Goal: Navigation & Orientation: Find specific page/section

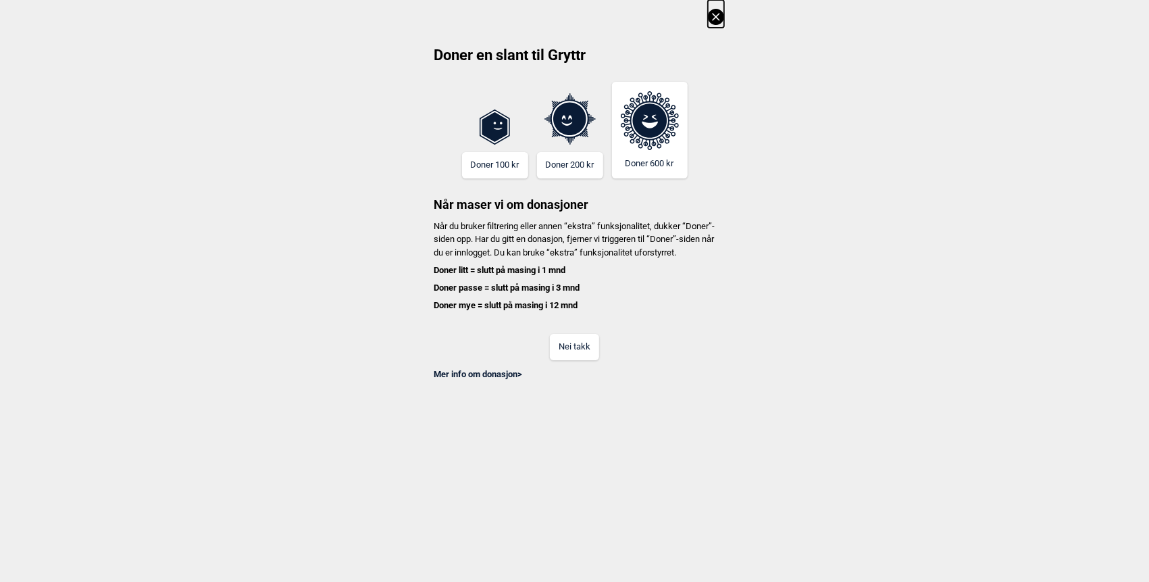
click at [567, 360] on button "Nei takk" at bounding box center [574, 347] width 49 height 26
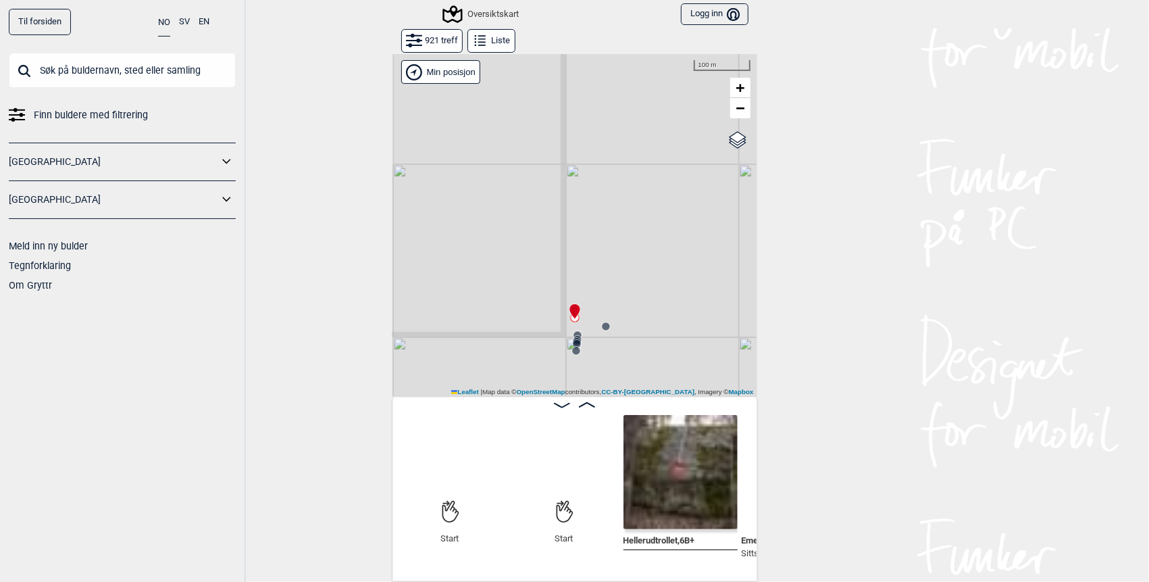
scroll to position [0, 105]
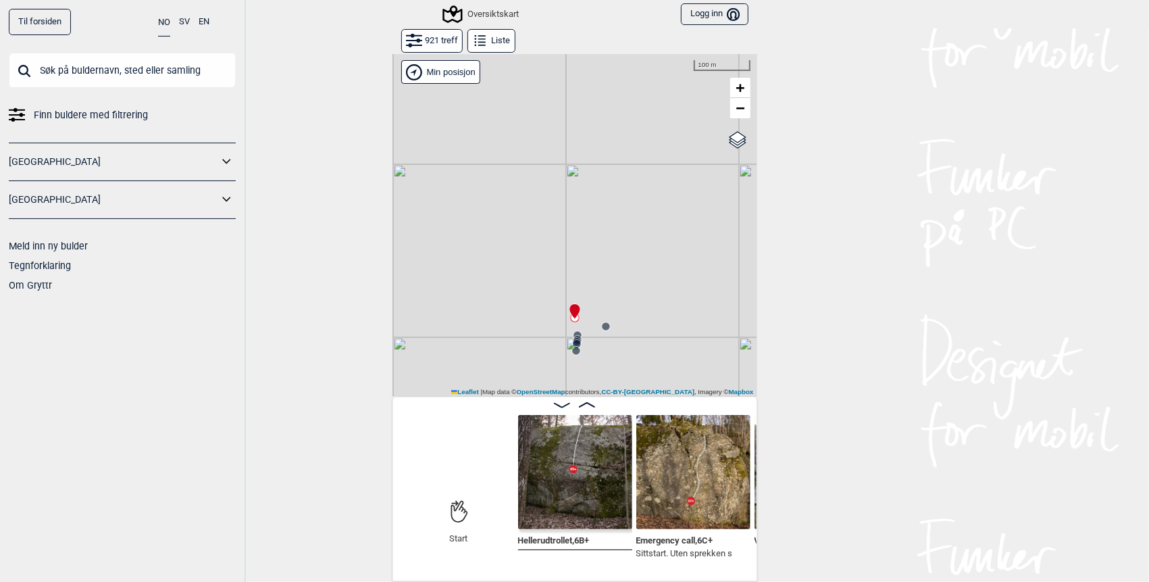
click at [161, 24] on button "NO" at bounding box center [164, 23] width 12 height 28
click at [108, 144] on div "[GEOGRAPHIC_DATA]" at bounding box center [122, 162] width 227 height 39
click at [121, 162] on link "[GEOGRAPHIC_DATA]" at bounding box center [113, 162] width 209 height 20
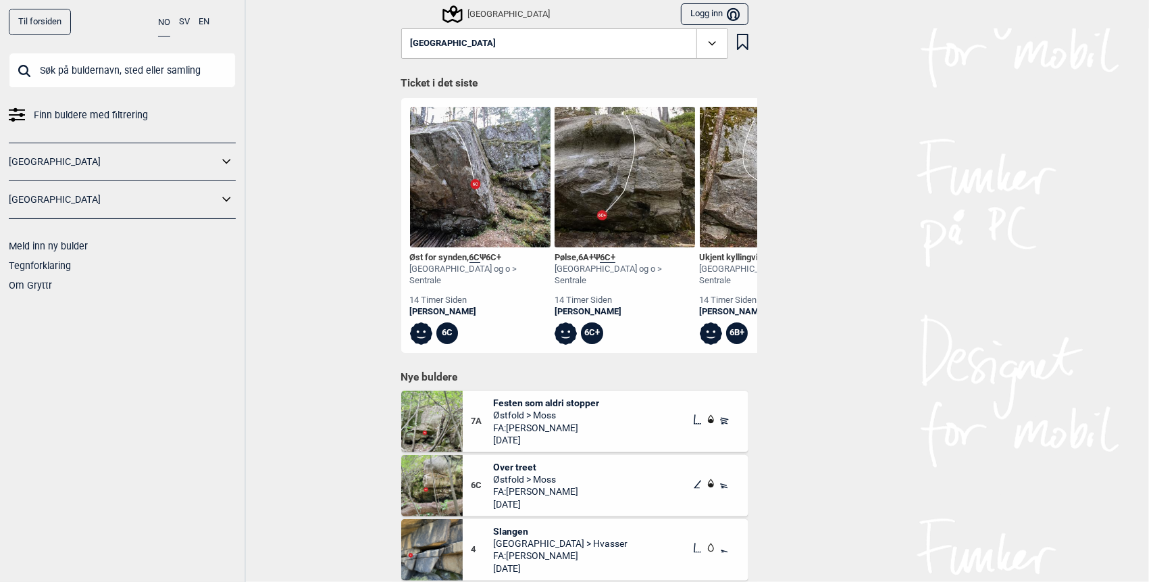
click at [219, 165] on icon at bounding box center [227, 162] width 18 height 20
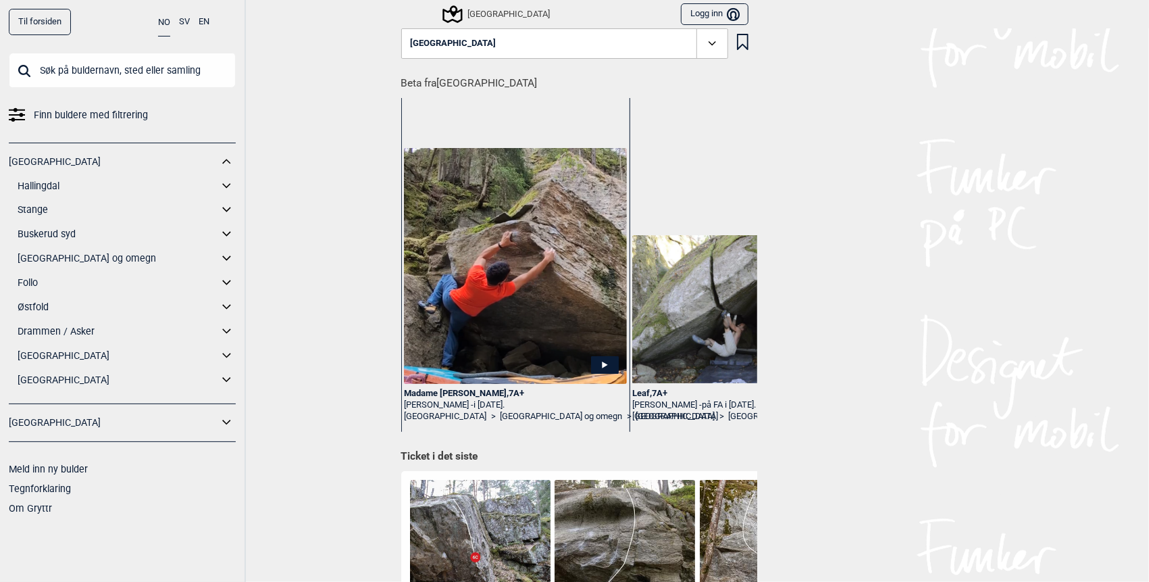
click at [225, 282] on icon at bounding box center [227, 283] width 18 height 20
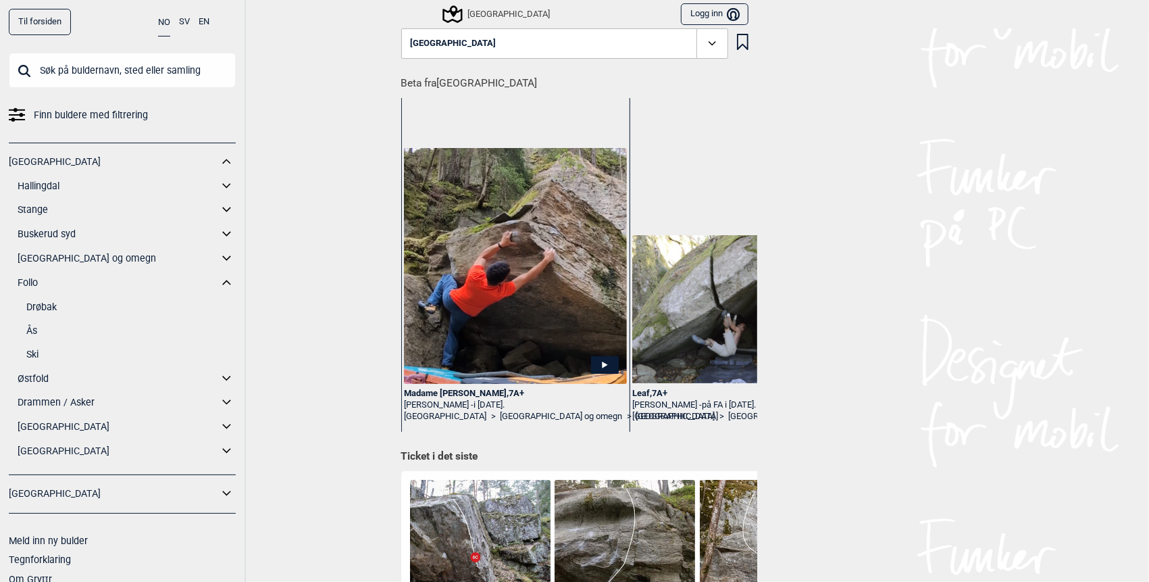
click at [24, 284] on link "Follo" at bounding box center [118, 283] width 201 height 20
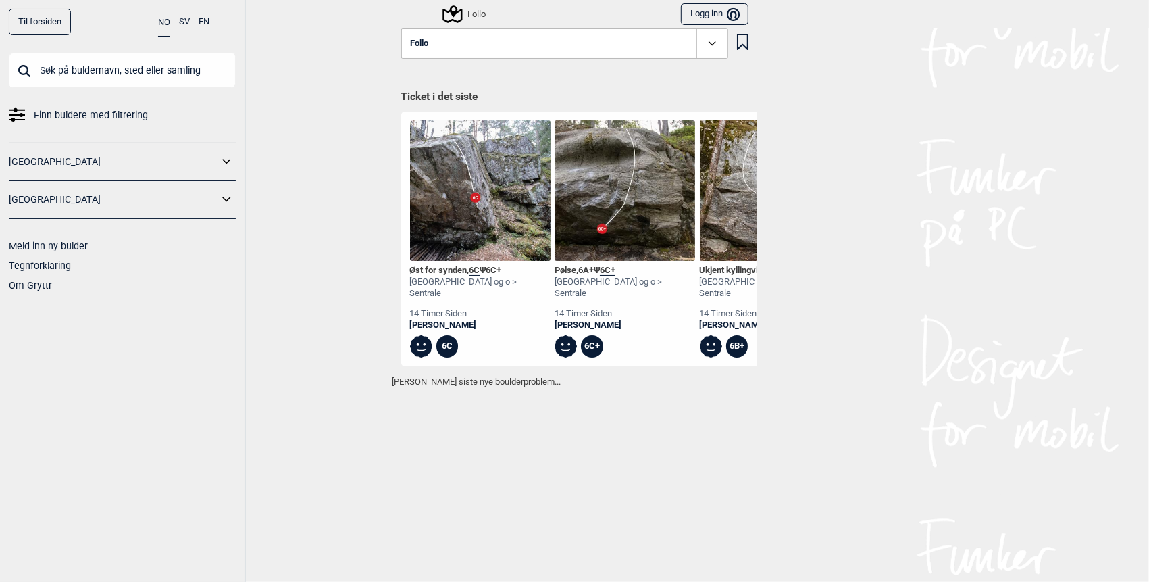
click at [24, 284] on link "Om Gryttr" at bounding box center [30, 285] width 43 height 11
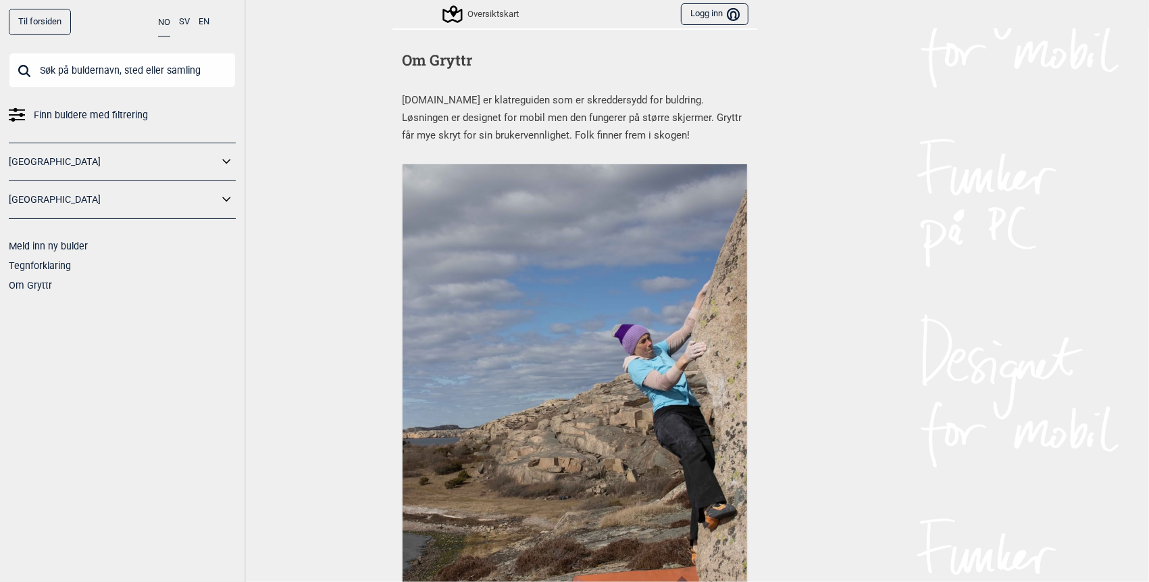
click at [46, 17] on link "Til forsiden" at bounding box center [40, 22] width 62 height 26
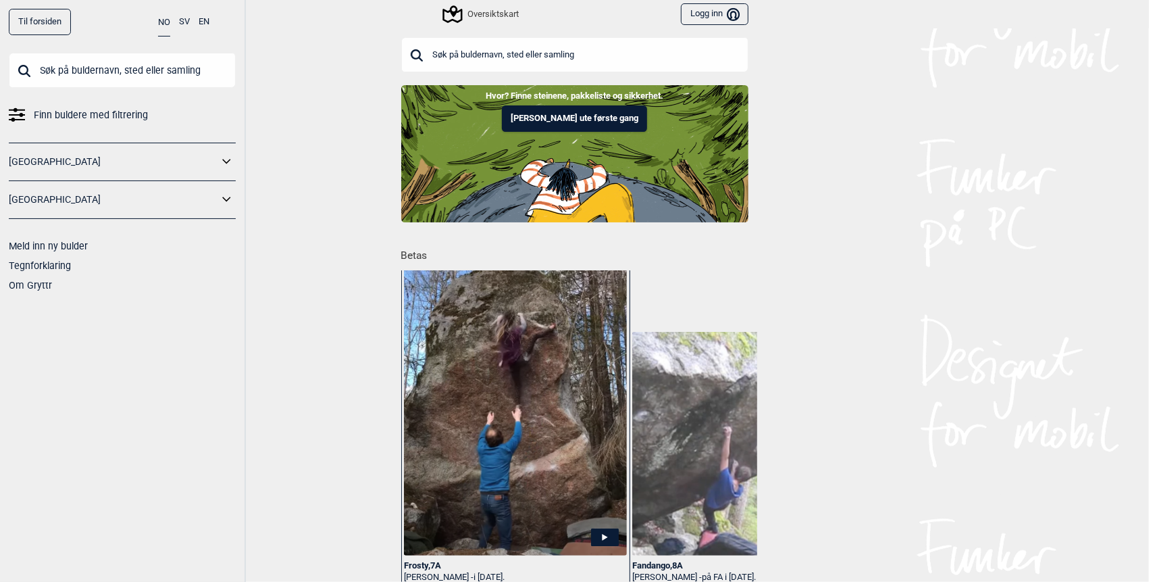
click at [504, 18] on div "Oversiktskart" at bounding box center [481, 14] width 74 height 16
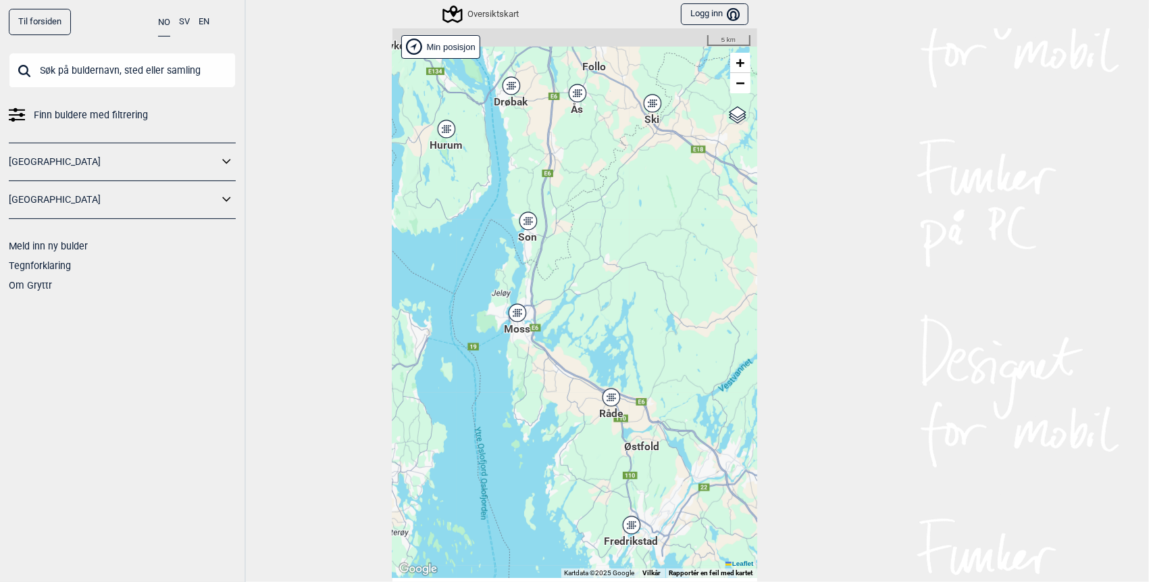
drag, startPoint x: 499, startPoint y: 70, endPoint x: 531, endPoint y: 258, distance: 190.5
click at [531, 258] on div "Hallingdal Stange [GEOGRAPHIC_DATA] syd [GEOGRAPHIC_DATA] og omegn [GEOGRAPHIC_…" at bounding box center [574, 302] width 365 height 549
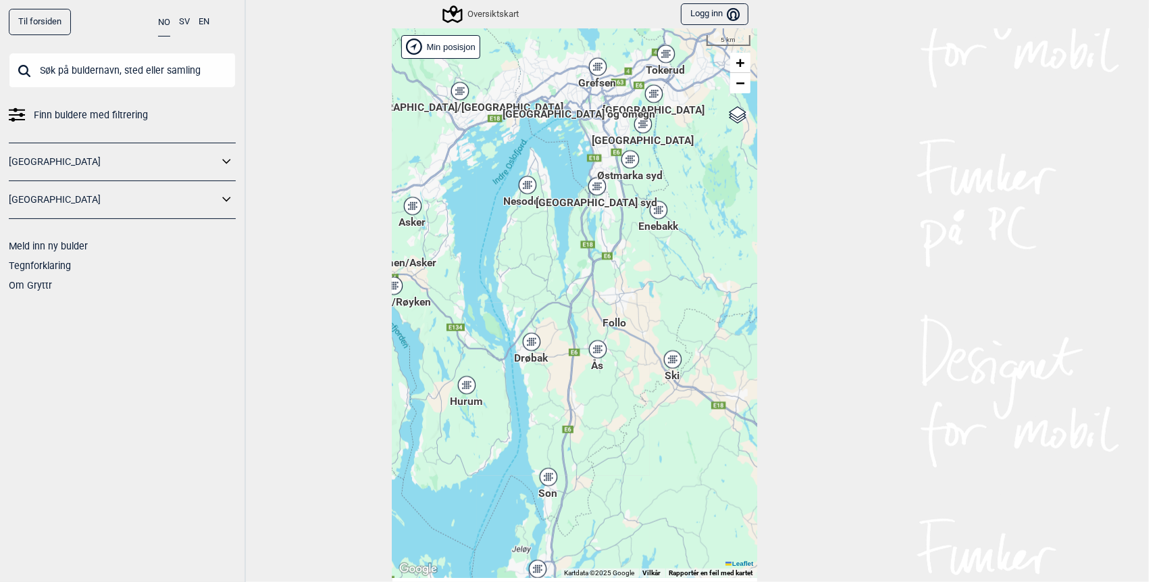
drag, startPoint x: 497, startPoint y: 155, endPoint x: 526, endPoint y: 311, distance: 159.3
click at [516, 397] on div "Hallingdal Stange [GEOGRAPHIC_DATA] syd [GEOGRAPHIC_DATA] og omegn [GEOGRAPHIC_…" at bounding box center [574, 302] width 365 height 549
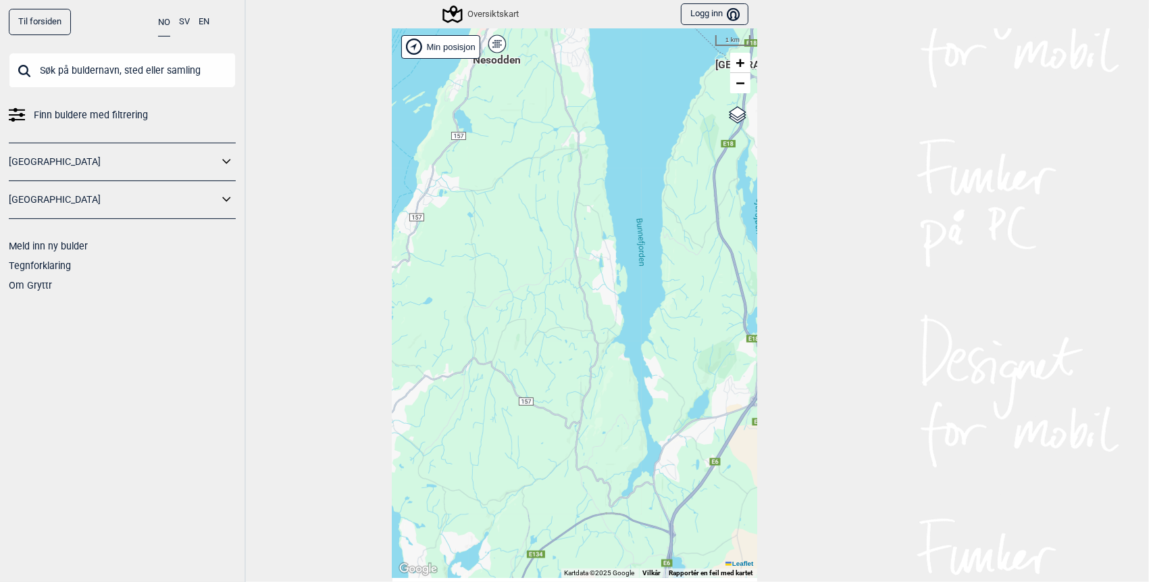
click at [494, 45] on div "Nesodden" at bounding box center [497, 44] width 8 height 8
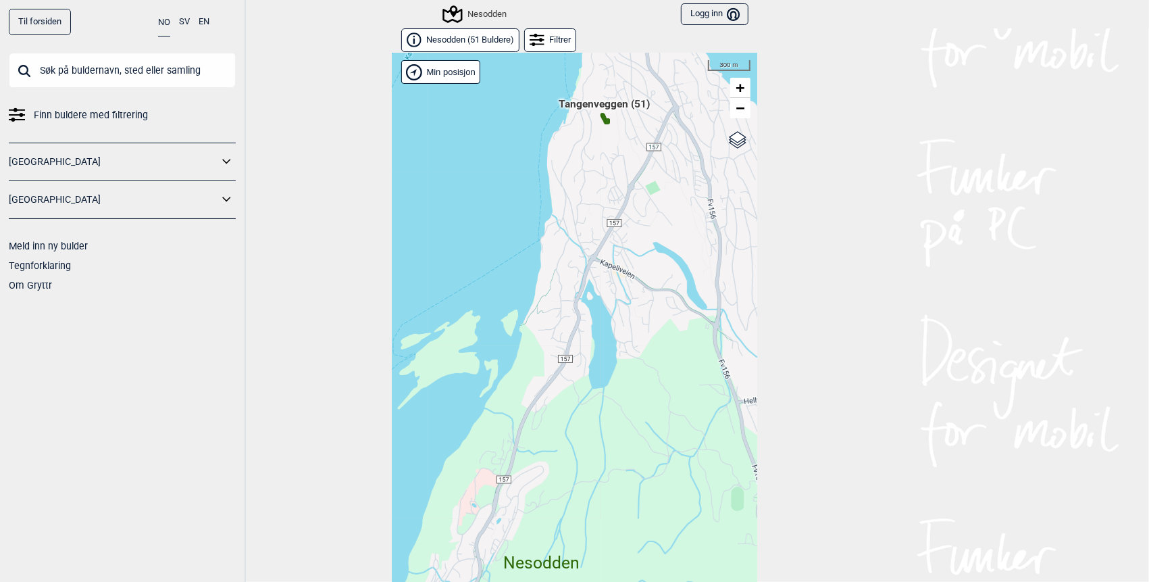
scroll to position [20, 0]
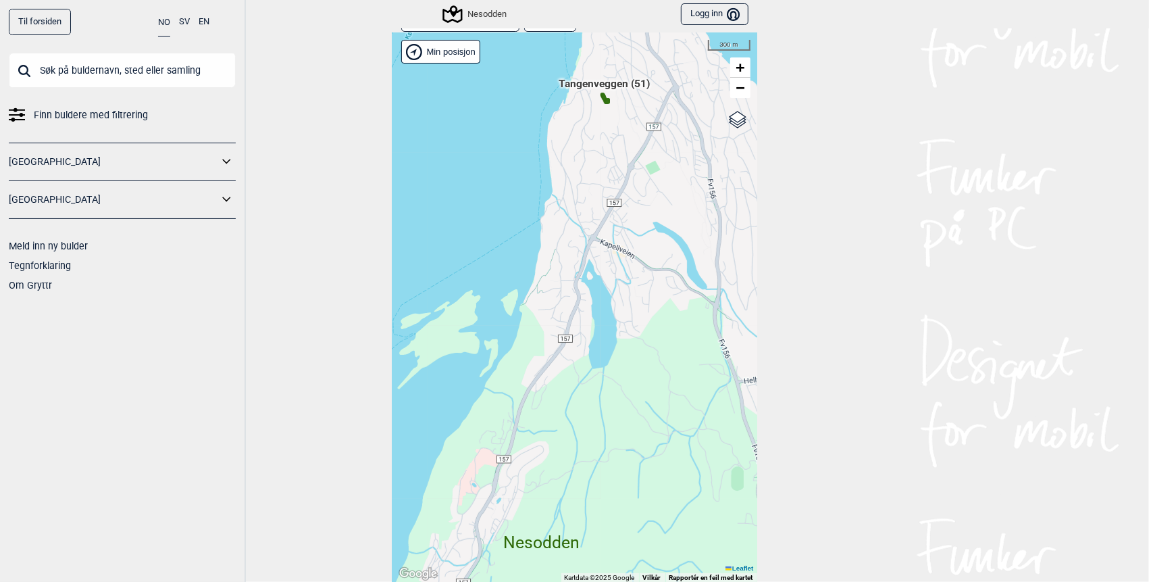
click at [580, 105] on div "Hallingdal Stange [GEOGRAPHIC_DATA] syd [GEOGRAPHIC_DATA] og omegn [GEOGRAPHIC_…" at bounding box center [574, 307] width 365 height 549
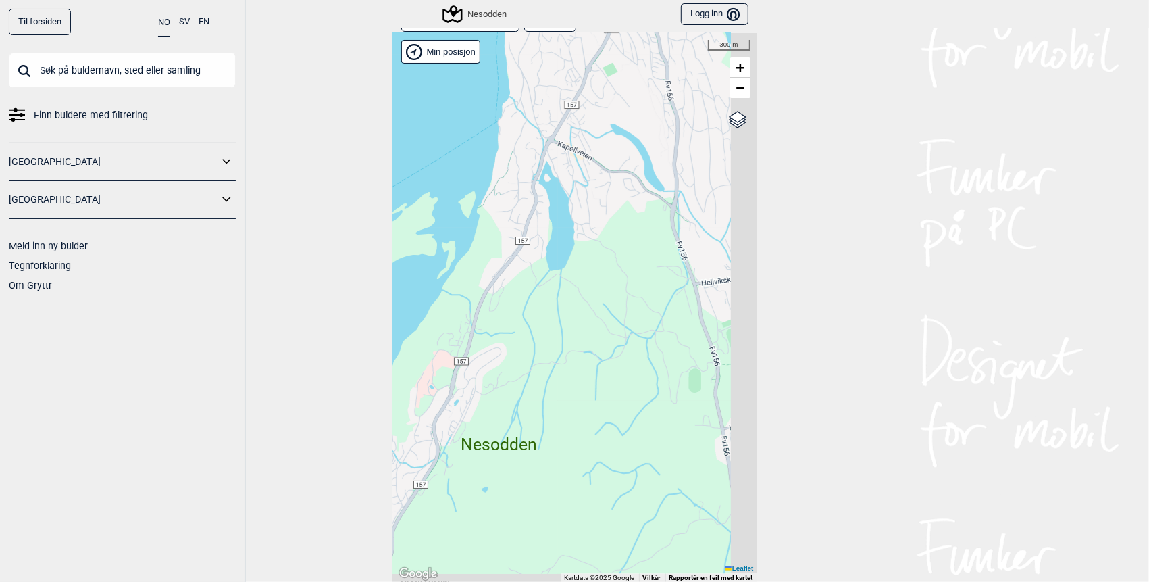
drag, startPoint x: 636, startPoint y: 368, endPoint x: 503, endPoint y: 117, distance: 284.7
click at [517, 158] on div "Hallingdal Stange [GEOGRAPHIC_DATA] syd [GEOGRAPHIC_DATA] og omegn [GEOGRAPHIC_…" at bounding box center [574, 307] width 365 height 549
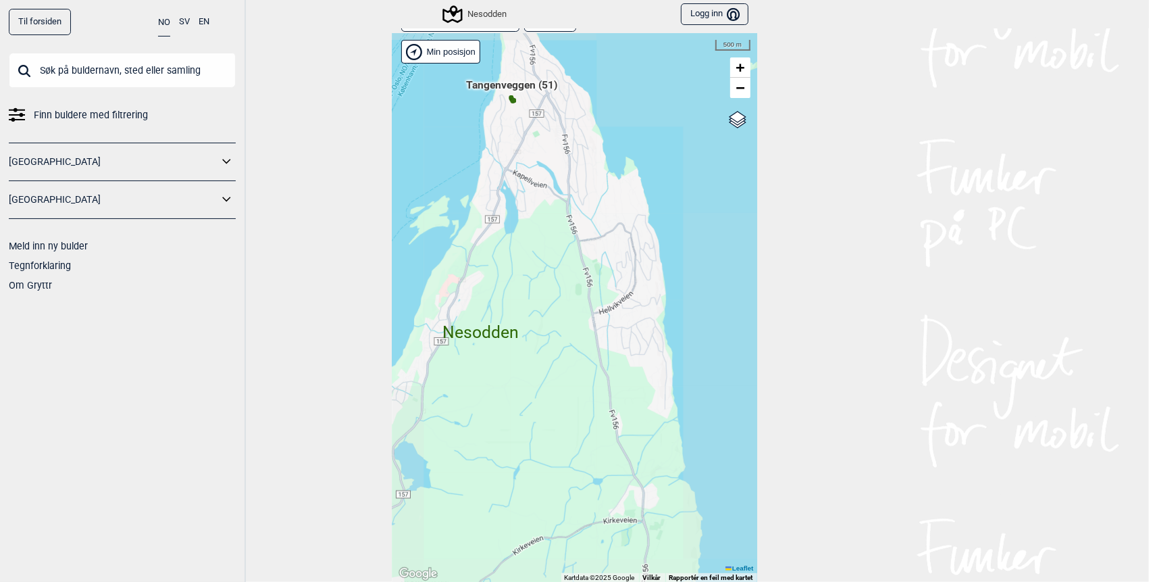
drag, startPoint x: 592, startPoint y: 459, endPoint x: 612, endPoint y: 173, distance: 287.1
click at [611, 178] on div "Hallingdal Stange [GEOGRAPHIC_DATA] syd [GEOGRAPHIC_DATA] og omegn [GEOGRAPHIC_…" at bounding box center [574, 307] width 365 height 549
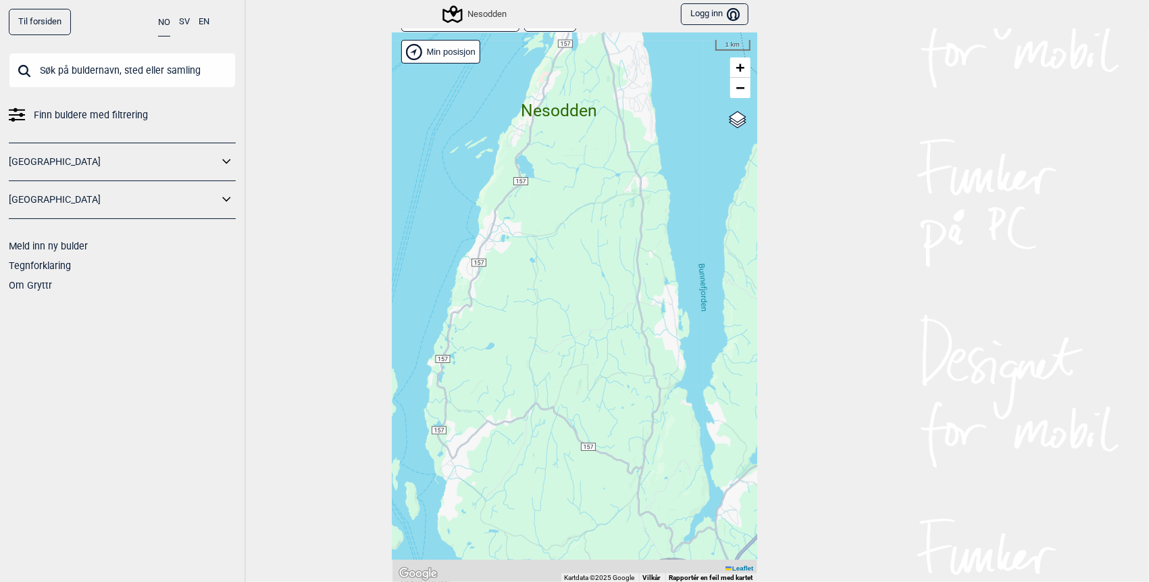
drag, startPoint x: 588, startPoint y: 489, endPoint x: 620, endPoint y: 286, distance: 205.8
click at [619, 288] on div "Hallingdal Stange [GEOGRAPHIC_DATA] syd [GEOGRAPHIC_DATA] og omegn [GEOGRAPHIC_…" at bounding box center [574, 307] width 365 height 549
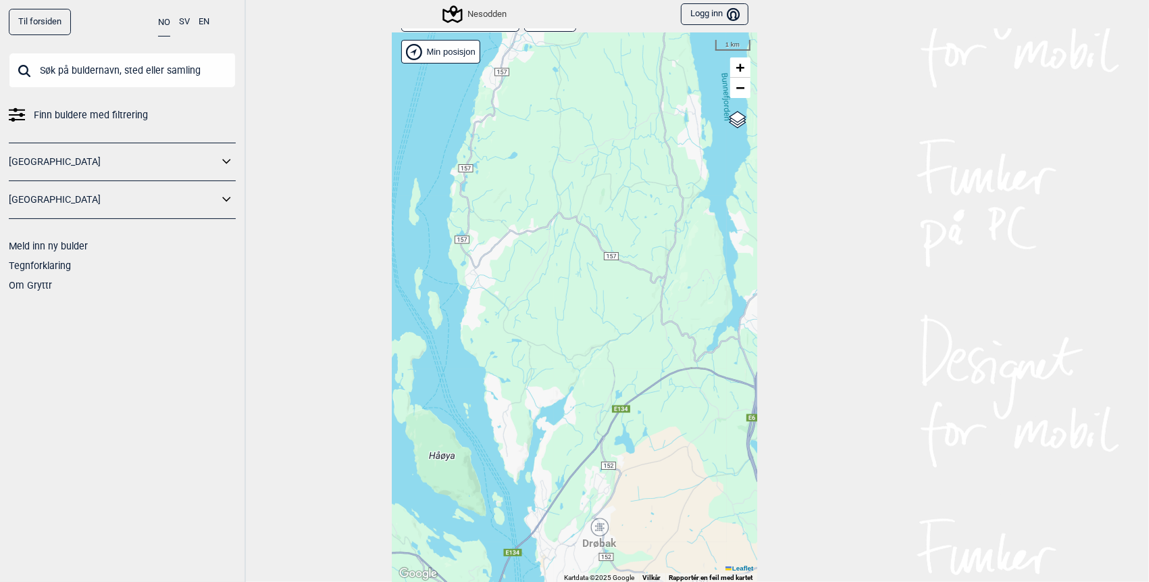
drag, startPoint x: 633, startPoint y: 488, endPoint x: 565, endPoint y: 345, distance: 158.3
click at [565, 345] on div "Hallingdal Stange [GEOGRAPHIC_DATA] syd [GEOGRAPHIC_DATA] og omegn [GEOGRAPHIC_…" at bounding box center [574, 307] width 365 height 549
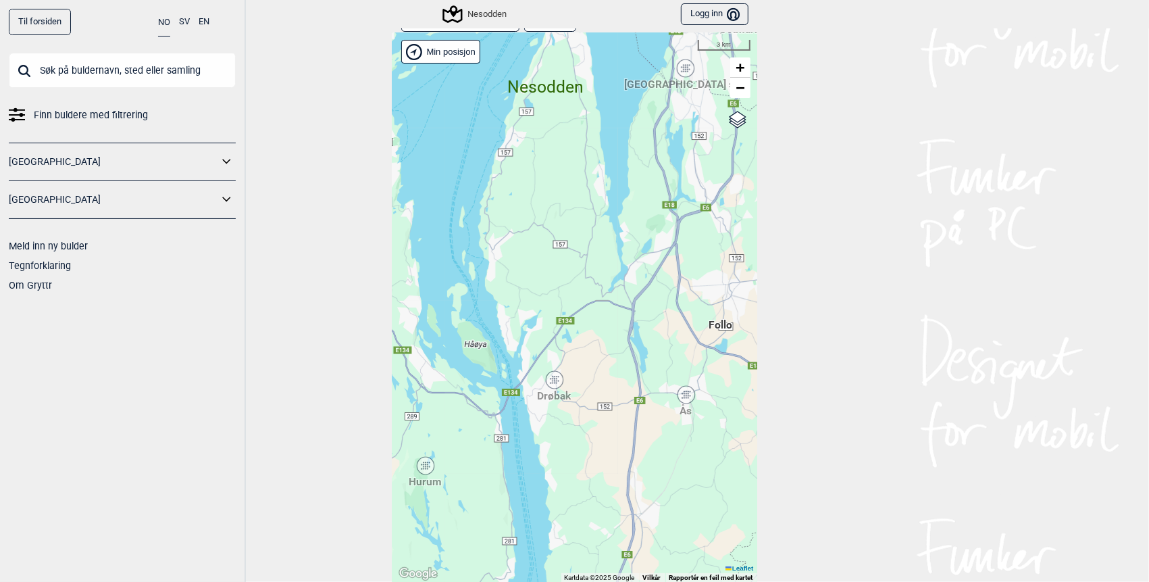
drag, startPoint x: 671, startPoint y: 339, endPoint x: 617, endPoint y: 372, distance: 63.4
click at [617, 372] on div "Hallingdal Stange [GEOGRAPHIC_DATA] syd [GEOGRAPHIC_DATA] og omegn [GEOGRAPHIC_…" at bounding box center [574, 307] width 365 height 549
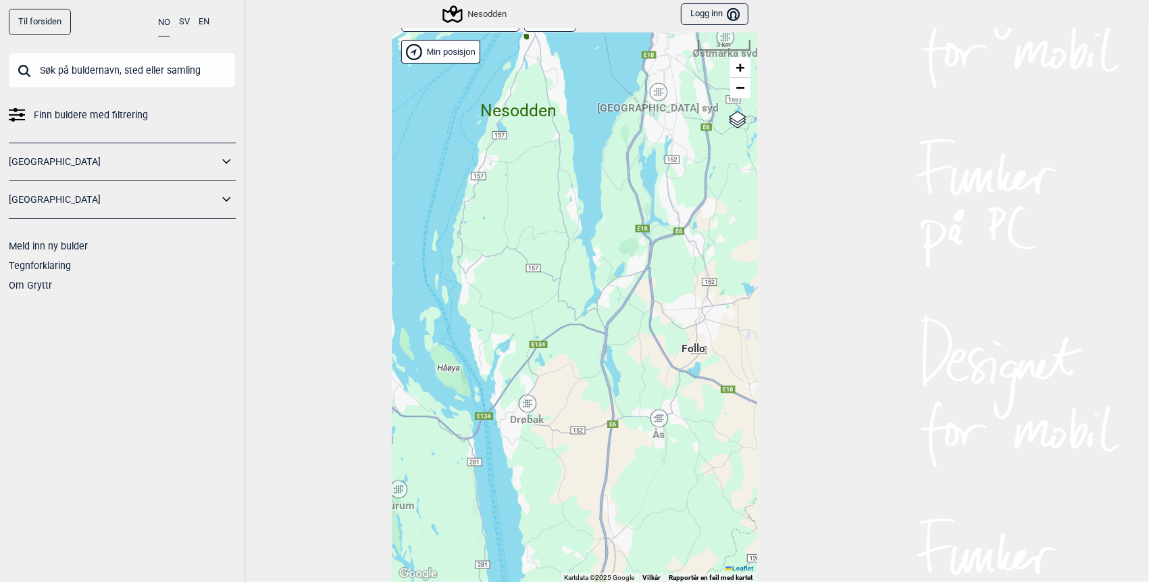
click at [524, 405] on div "Drøbak" at bounding box center [528, 403] width 8 height 8
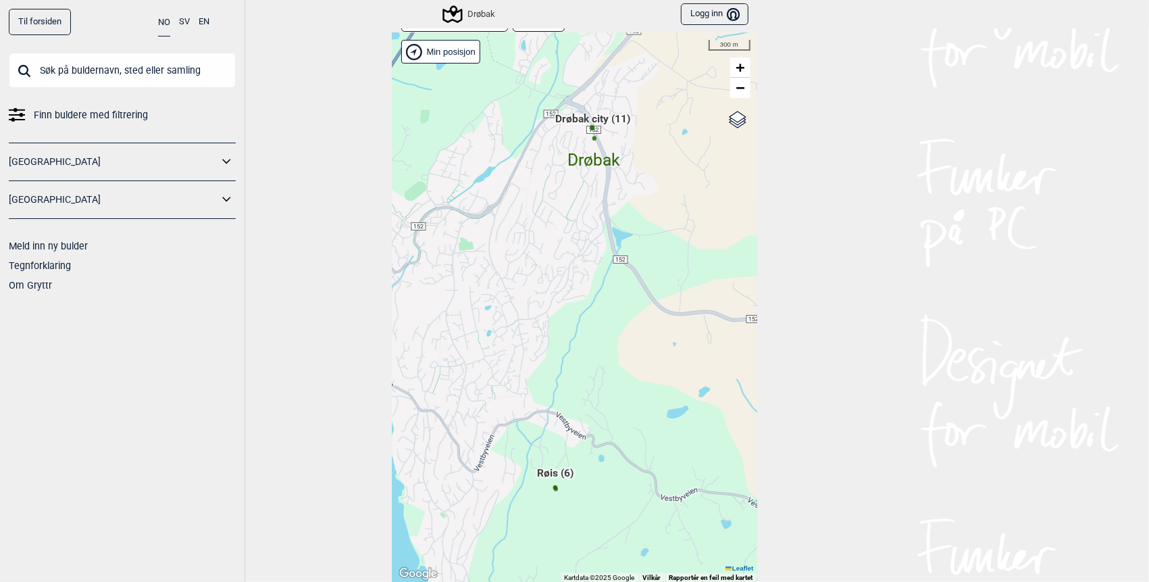
click at [604, 121] on span "Drøbak city (11)" at bounding box center [592, 124] width 75 height 26
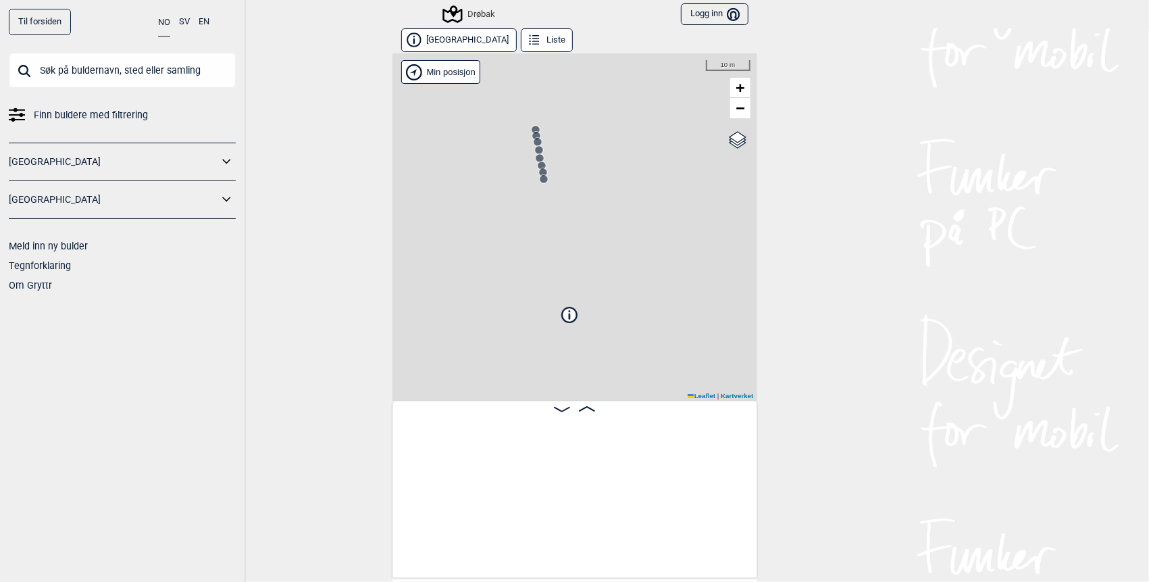
scroll to position [0, 105]
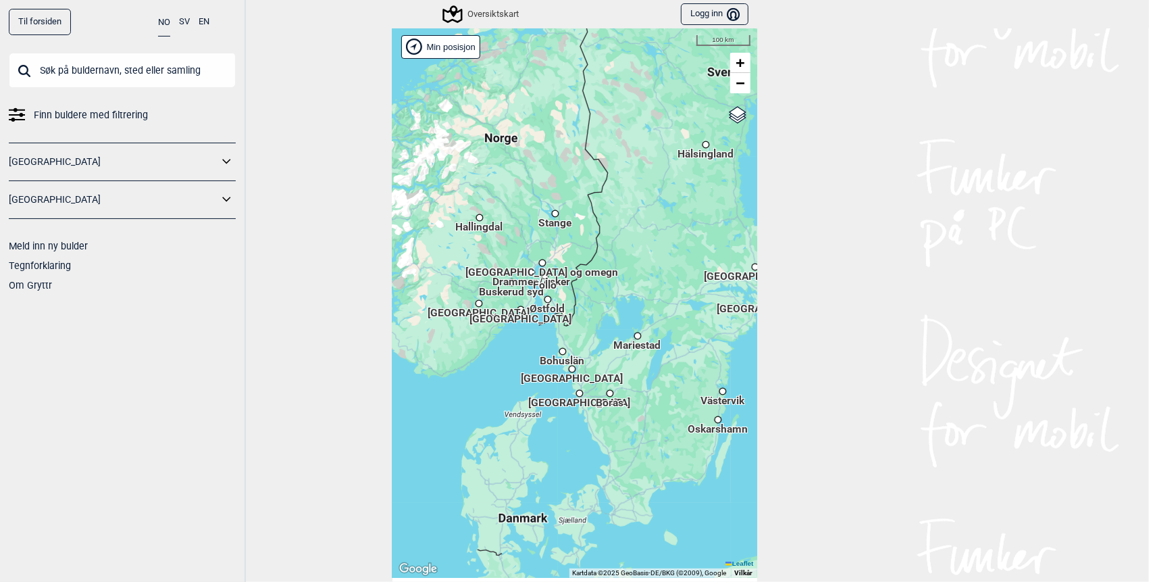
click at [544, 280] on span "Follo" at bounding box center [545, 279] width 24 height 2
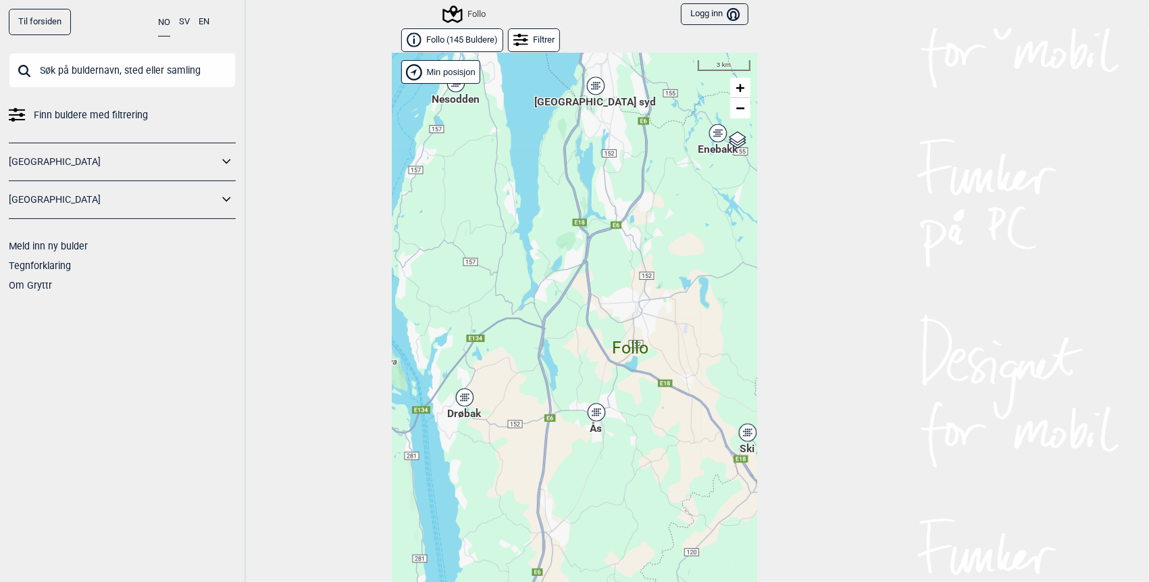
scroll to position [20, 0]
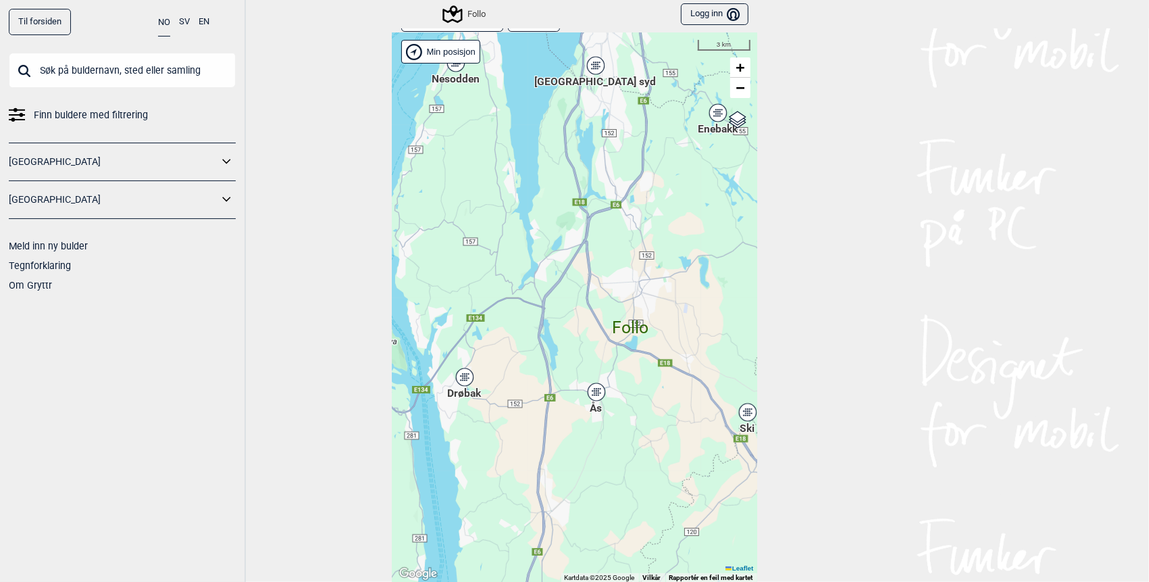
drag, startPoint x: 496, startPoint y: 195, endPoint x: 615, endPoint y: 363, distance: 206.5
click at [615, 363] on div "Hallingdal Gol Ål Stange Kolomoen [GEOGRAPHIC_DATA] [GEOGRAPHIC_DATA][PERSON_NA…" at bounding box center [574, 307] width 365 height 549
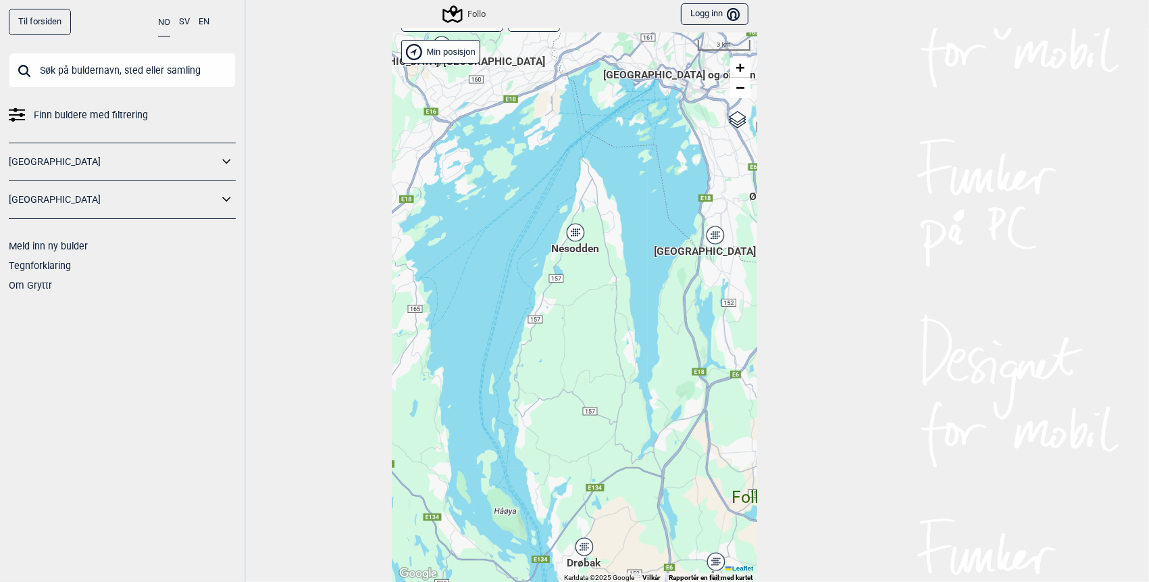
click at [571, 232] on div "Nesodden" at bounding box center [575, 232] width 8 height 8
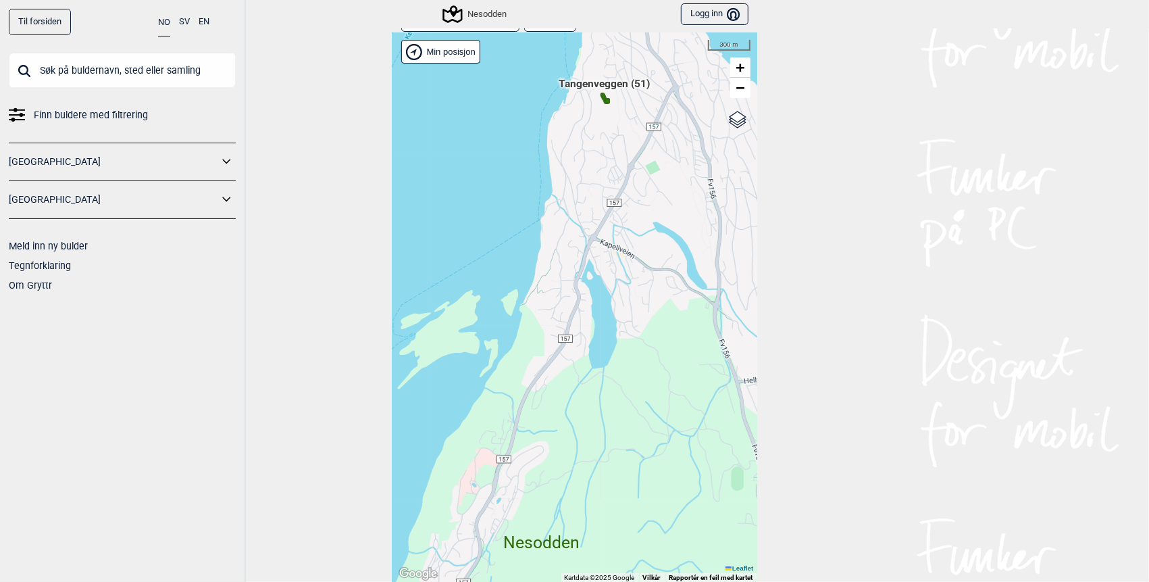
click at [591, 87] on span "Tangenveggen (51)" at bounding box center [604, 89] width 91 height 26
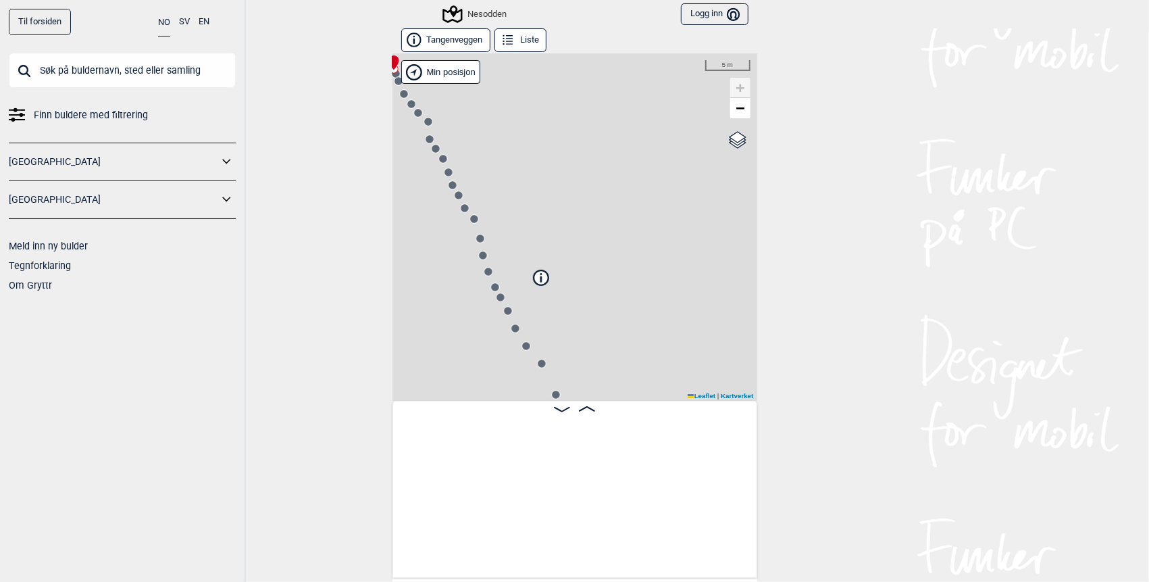
scroll to position [0, 105]
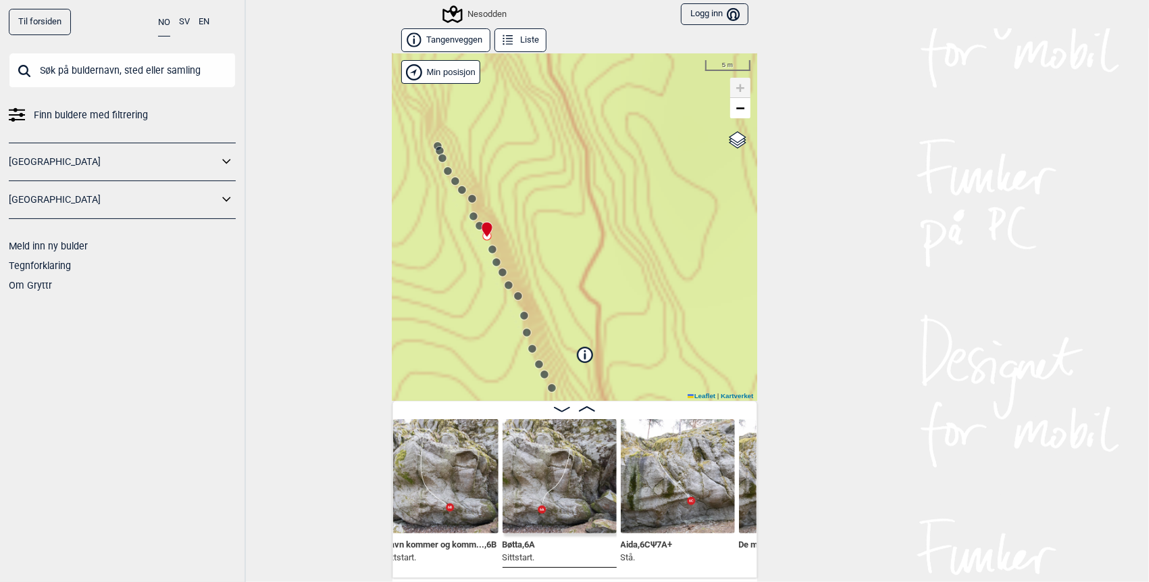
scroll to position [0, 1263]
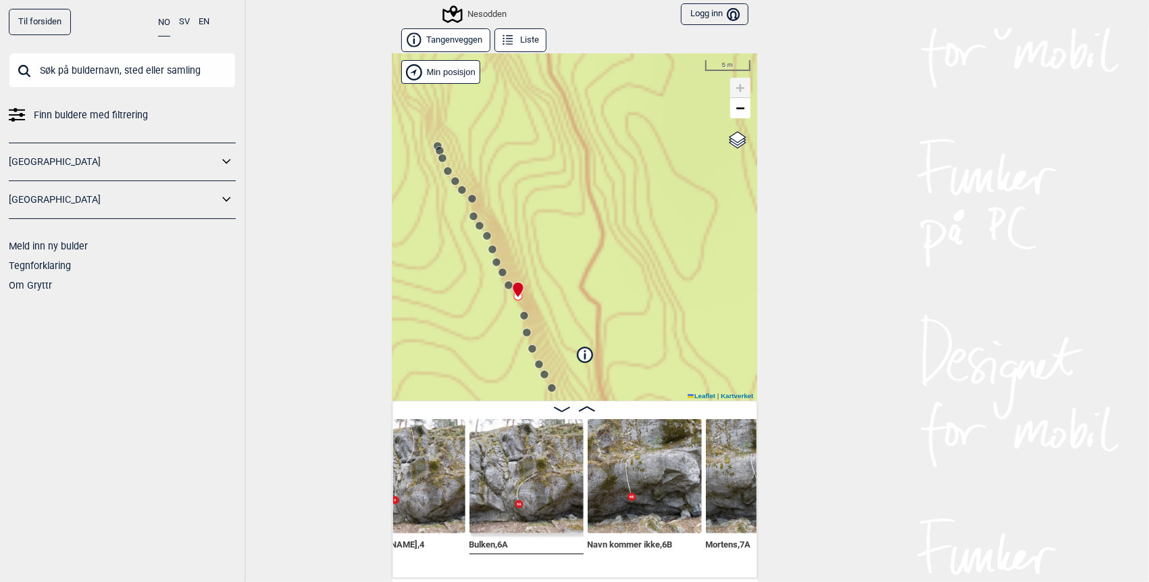
scroll to position [0, 1839]
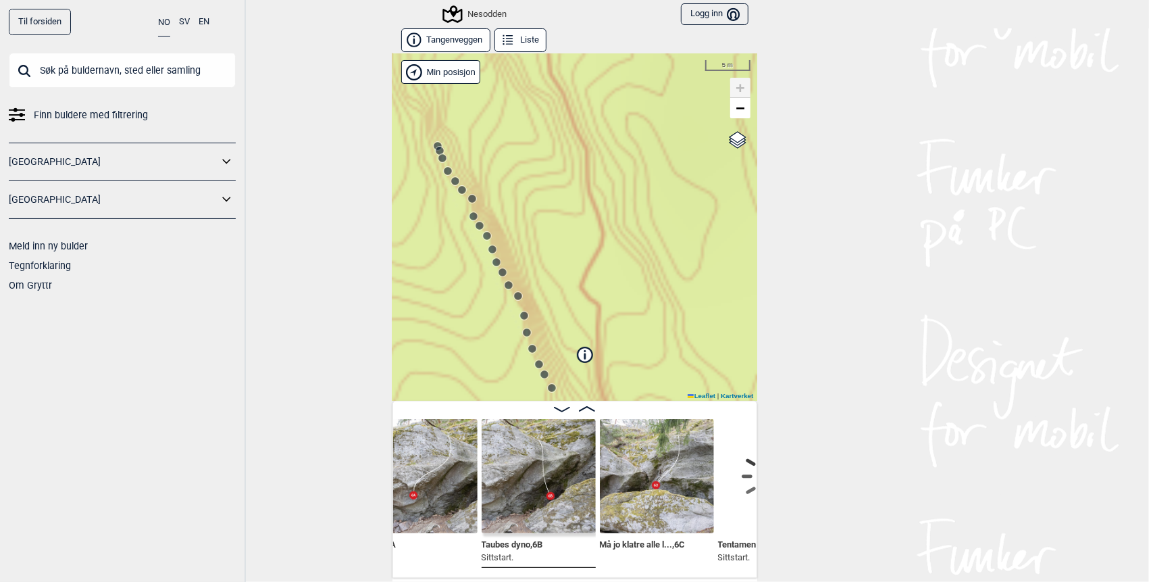
scroll to position [0, 3369]
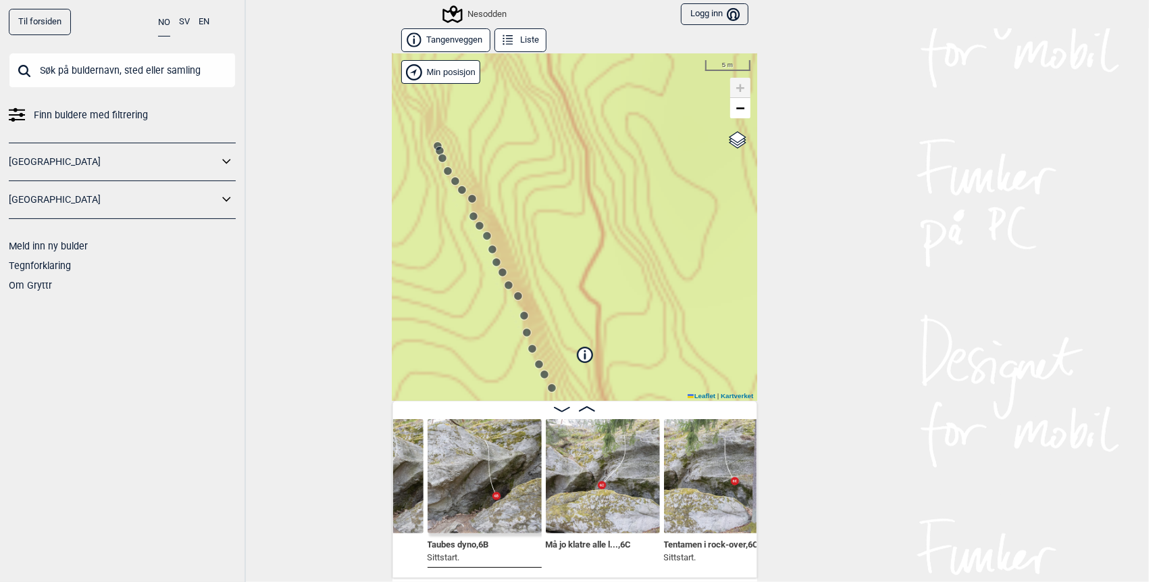
scroll to position [0, 3430]
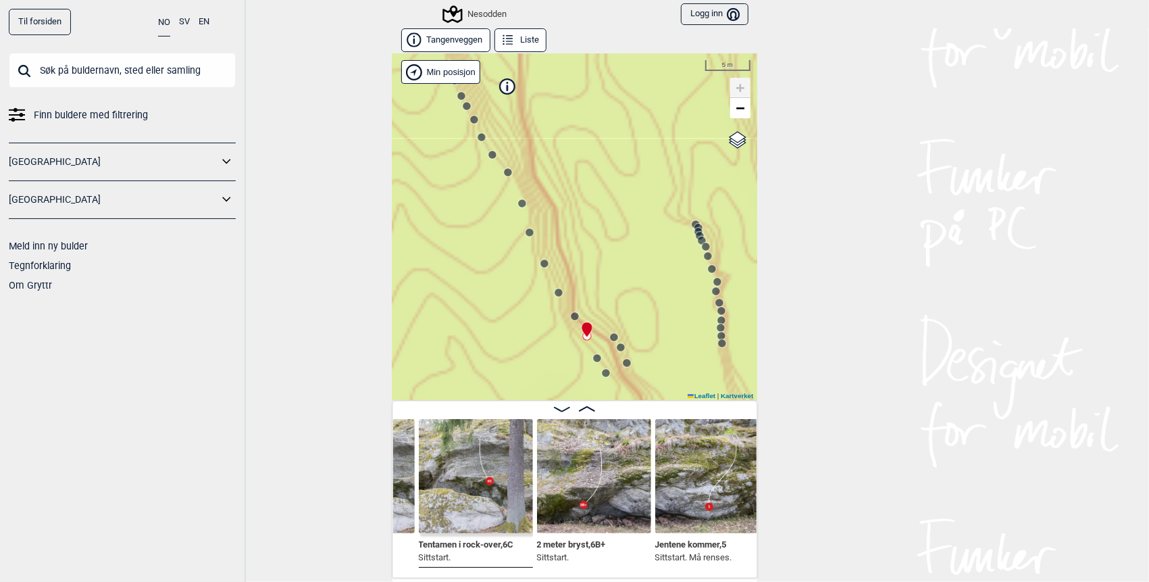
scroll to position [0, 3639]
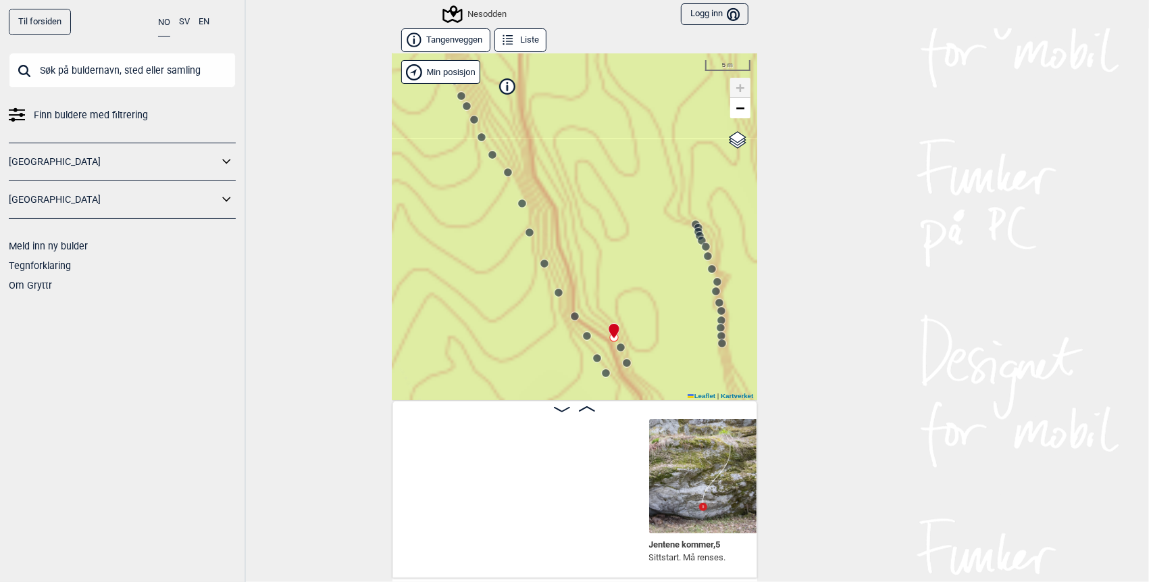
scroll to position [0, 3957]
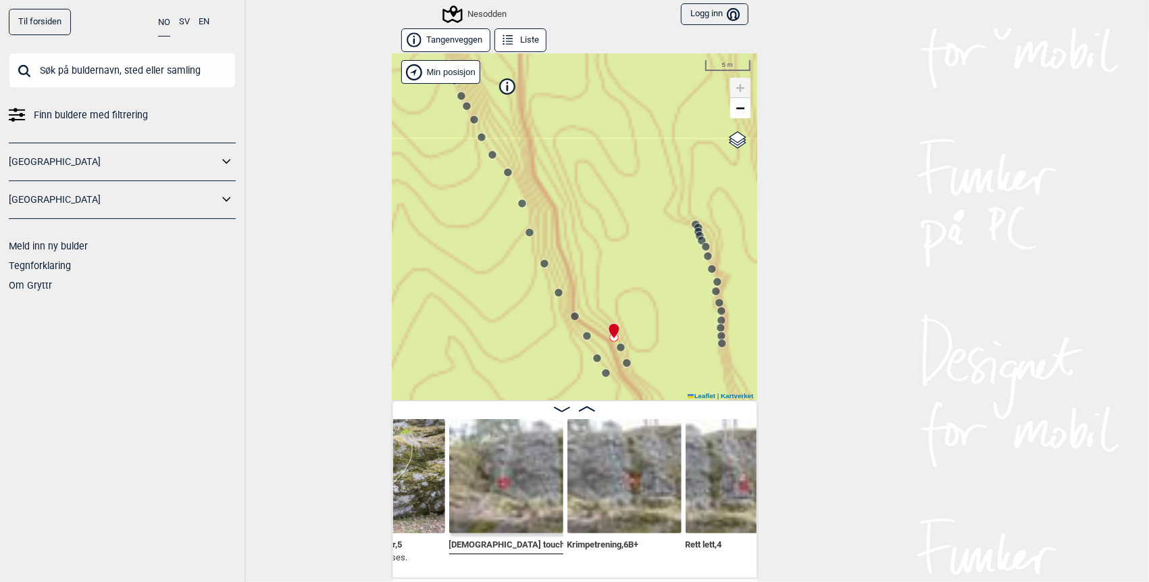
click at [742, 567] on div "Jentene kommer , 5 Sittstart. Må renses. [DEMOGRAPHIC_DATA] touch , 6A Krimpetr…" at bounding box center [574, 493] width 363 height 149
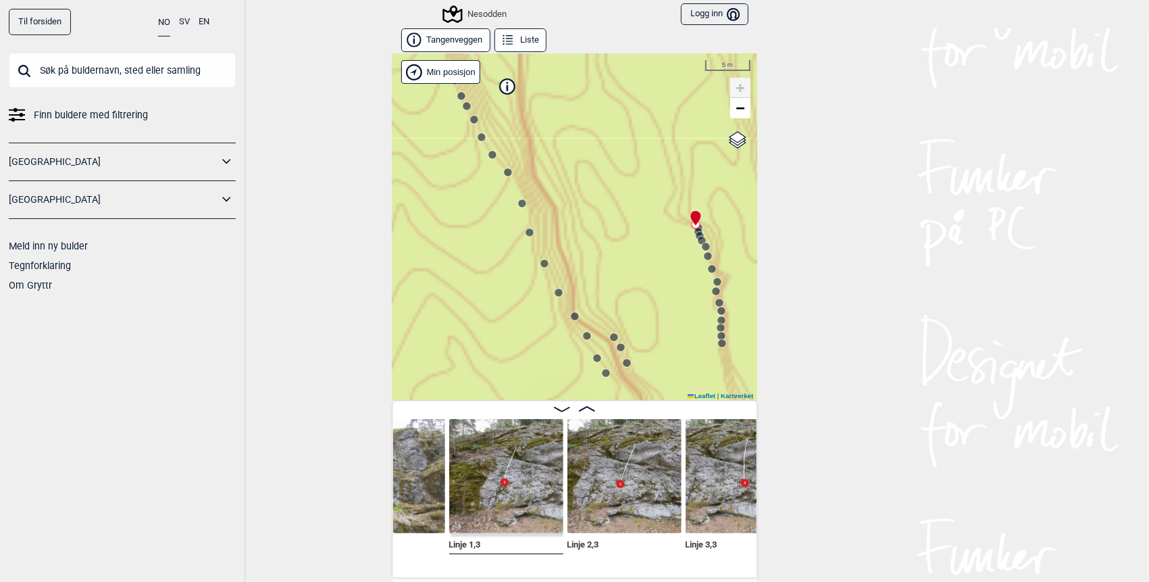
scroll to position [0, 4366]
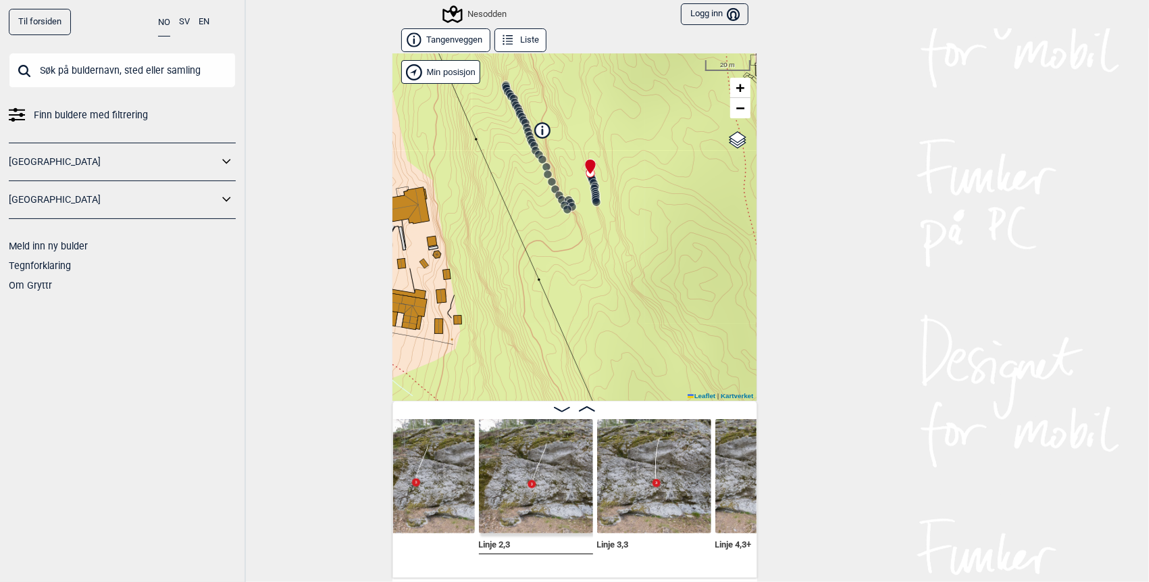
scroll to position [0, 4392]
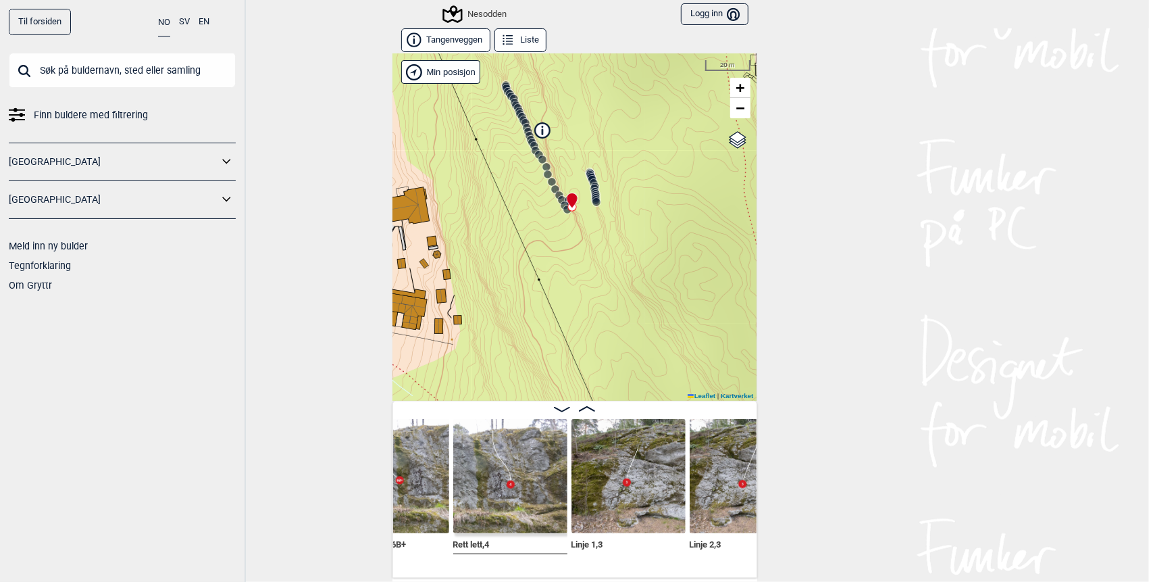
scroll to position [0, 4198]
